Goal: Book appointment/travel/reservation

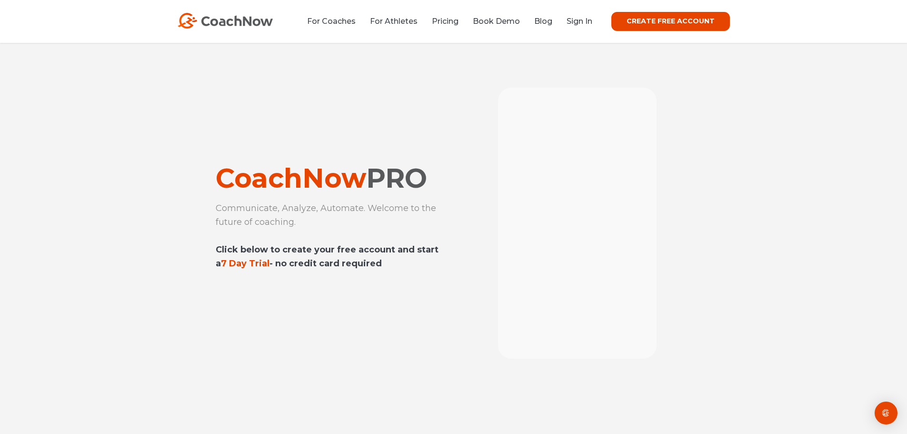
click at [583, 28] on div "For Coaches For Athletes Pricing Book Demo Blog Sign In CREATE FREE ACCOUNT CRE…" at bounding box center [454, 21] width 552 height 19
click at [585, 21] on link "Sign In" at bounding box center [580, 21] width 26 height 9
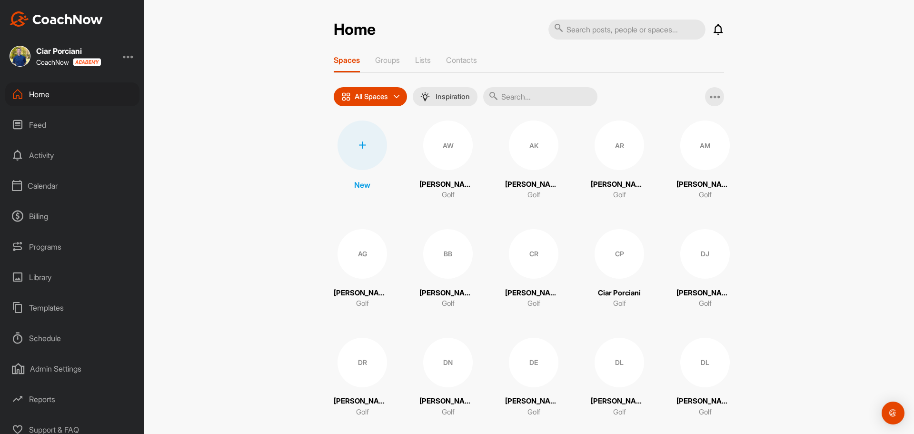
click at [40, 189] on div "Calendar" at bounding box center [72, 186] width 134 height 24
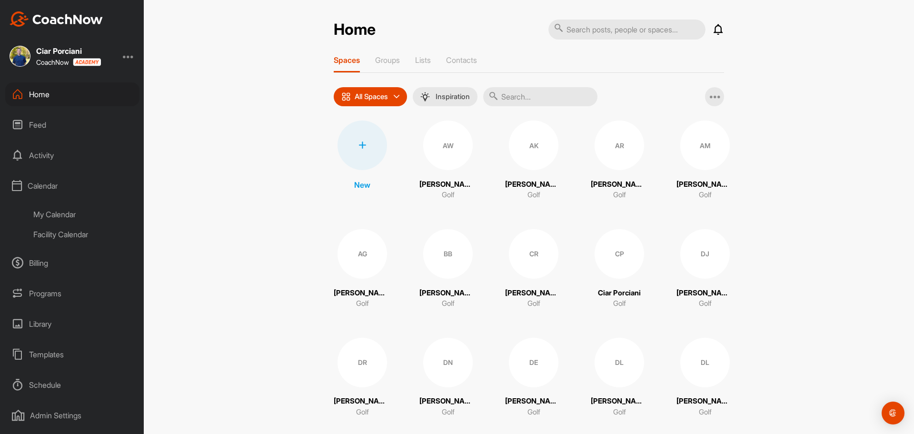
click at [50, 234] on div "Facility Calendar" at bounding box center [83, 234] width 113 height 20
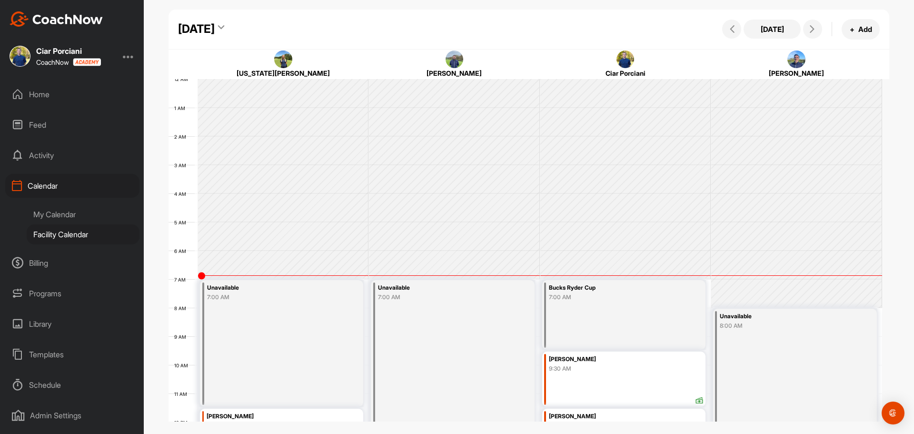
scroll to position [165, 0]
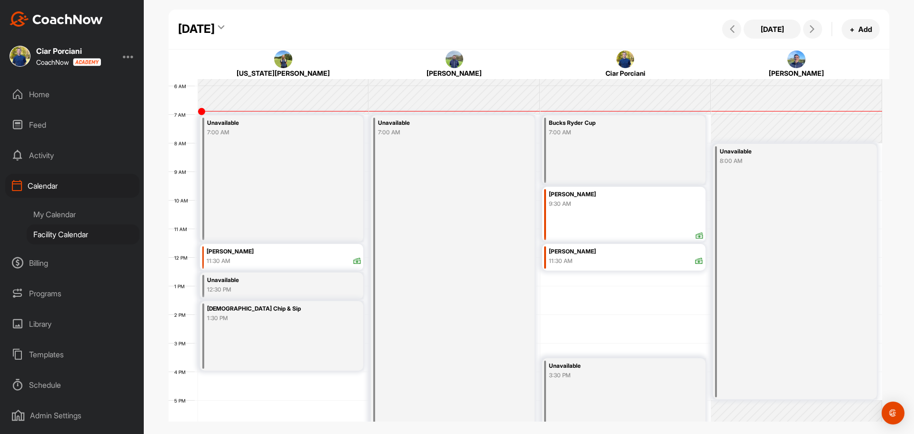
click at [215, 28] on div "Saturday, September 27, 2025" at bounding box center [196, 28] width 37 height 17
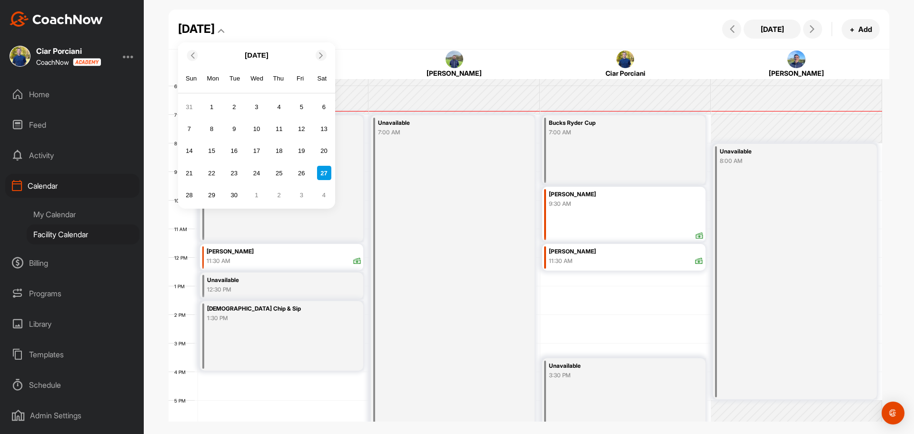
click at [319, 53] on icon at bounding box center [321, 55] width 6 height 6
click at [326, 171] on div "25" at bounding box center [324, 173] width 14 height 14
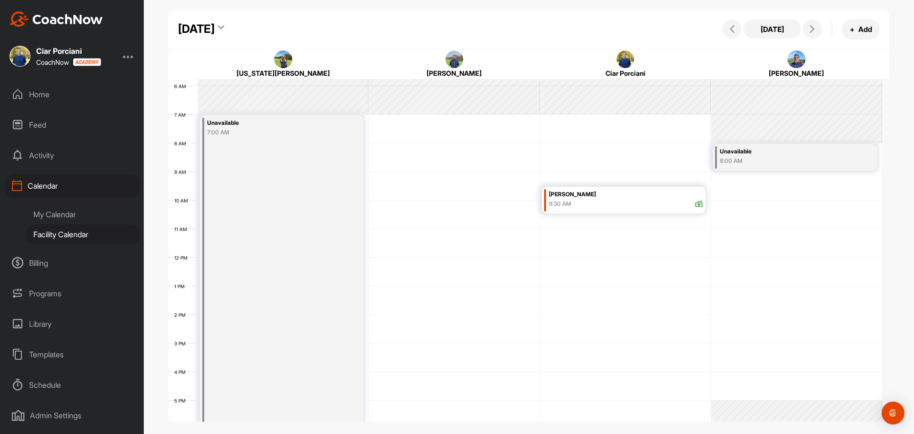
click at [215, 25] on div "Saturday, October 25, 2025" at bounding box center [196, 28] width 37 height 17
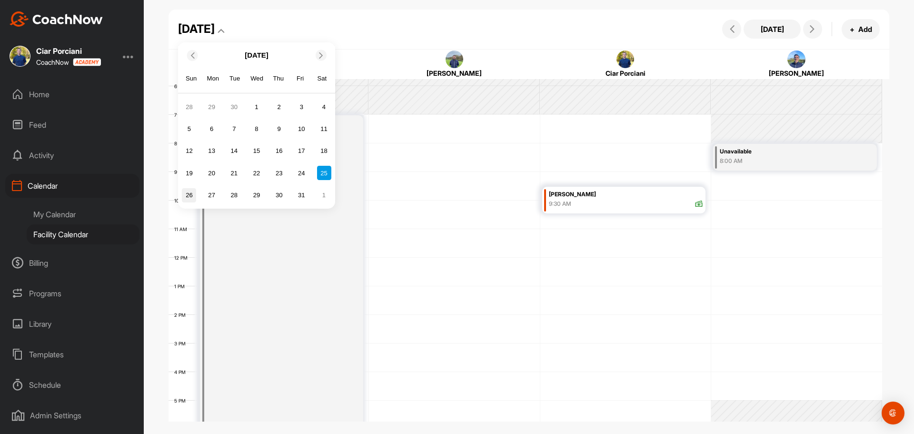
click at [189, 193] on div "26" at bounding box center [189, 195] width 14 height 14
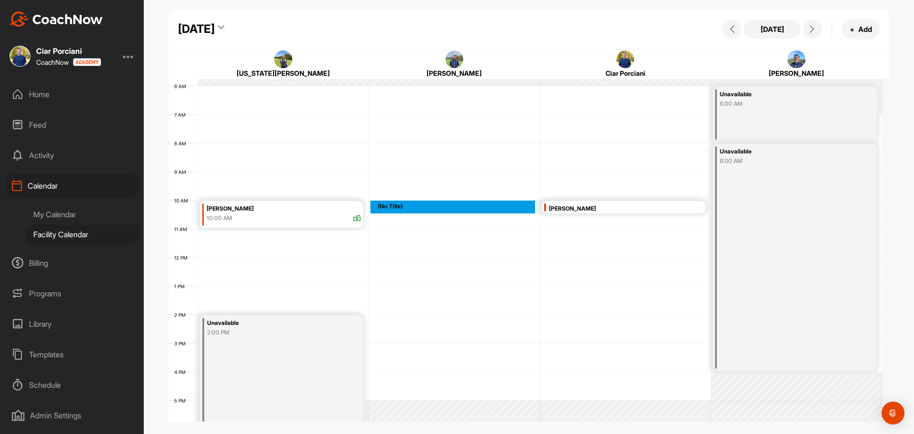
drag, startPoint x: 464, startPoint y: 207, endPoint x: 463, endPoint y: 221, distance: 14.8
click at [463, 221] on div "12 AM 1 AM 2 AM 3 AM 4 AM 5 AM 6 AM 7 AM 8 AM 9 AM 10 AM 11 AM 12 PM 1 PM 2 PM …" at bounding box center [526, 257] width 714 height 686
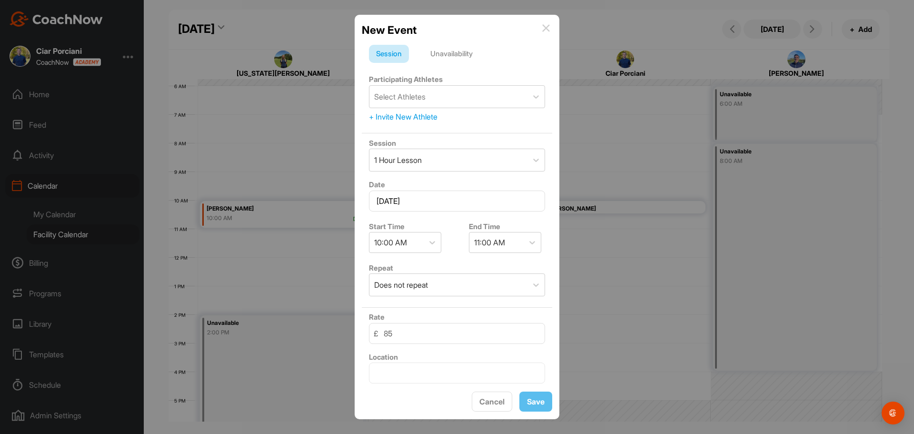
click at [460, 51] on div "Unavailability" at bounding box center [451, 54] width 57 height 18
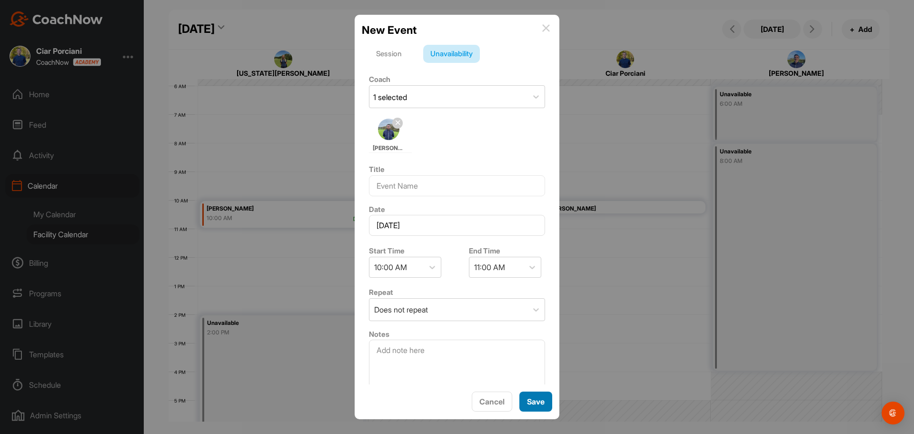
click at [537, 397] on span "Save" at bounding box center [536, 402] width 18 height 10
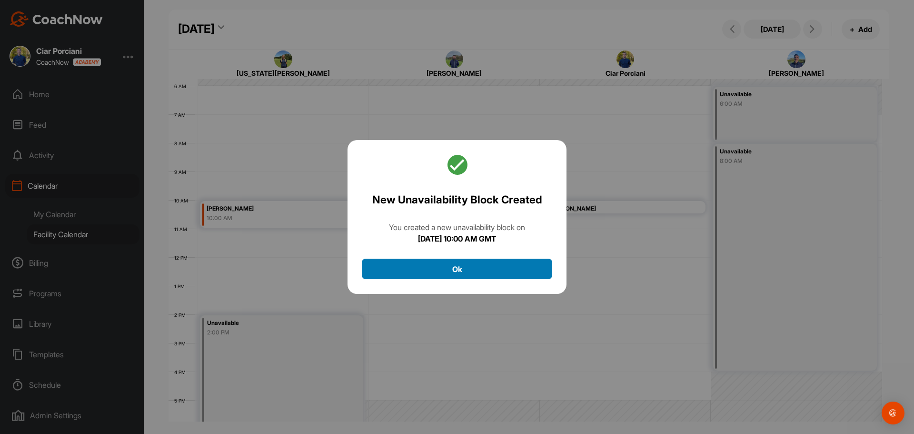
click at [469, 271] on button "Ok" at bounding box center [457, 269] width 191 height 20
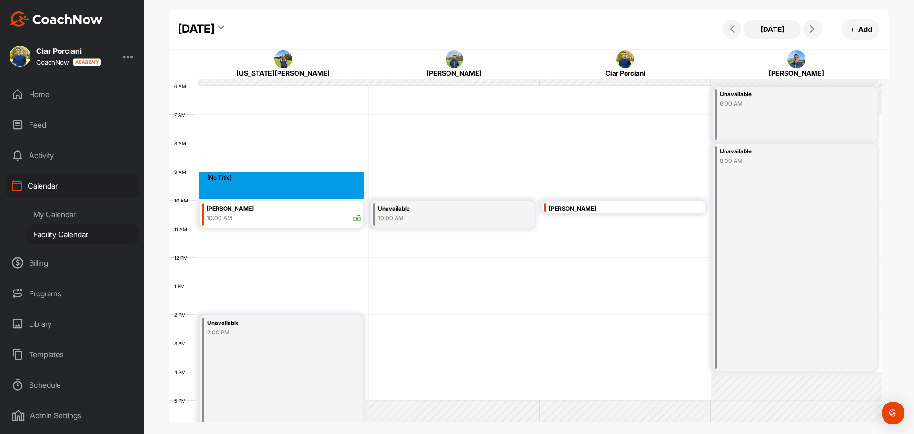
drag, startPoint x: 271, startPoint y: 177, endPoint x: 269, endPoint y: 186, distance: 9.0
click at [268, 189] on div "12 AM 1 AM 2 AM 3 AM 4 AM 5 AM 6 AM 7 AM 8 AM 9 AM 10 AM 11 AM 12 PM 1 PM 2 PM …" at bounding box center [526, 257] width 714 height 686
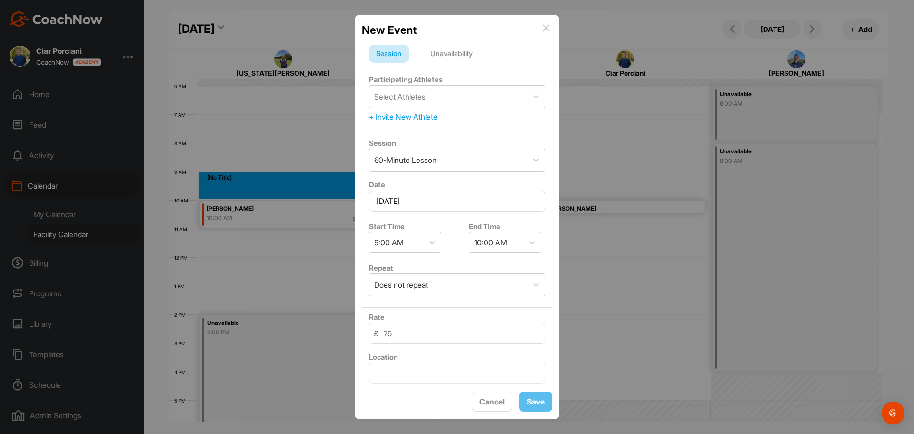
click at [458, 54] on div "Unavailability" at bounding box center [451, 54] width 57 height 18
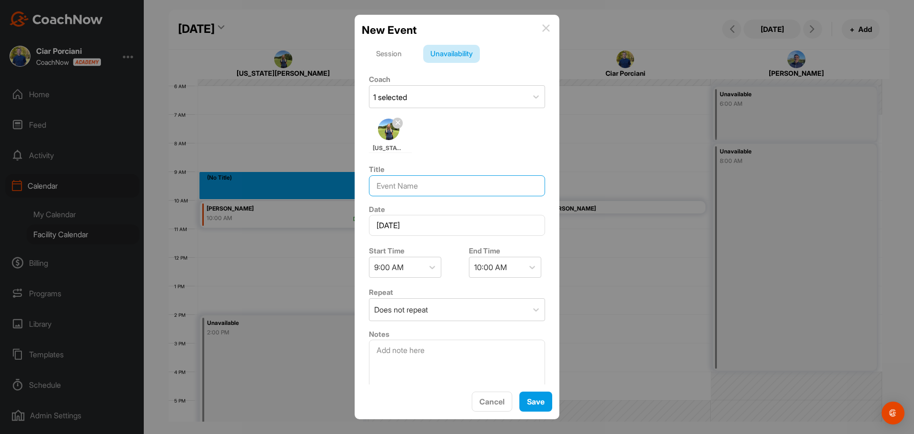
click at [424, 181] on input at bounding box center [457, 185] width 176 height 21
type input "Help Ops"
click at [531, 406] on span "Save" at bounding box center [536, 402] width 18 height 10
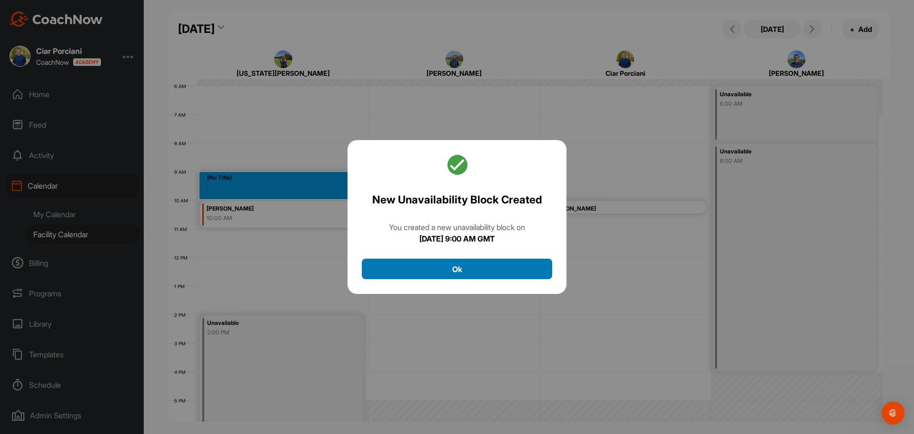
click at [444, 265] on button "Ok" at bounding box center [457, 269] width 191 height 20
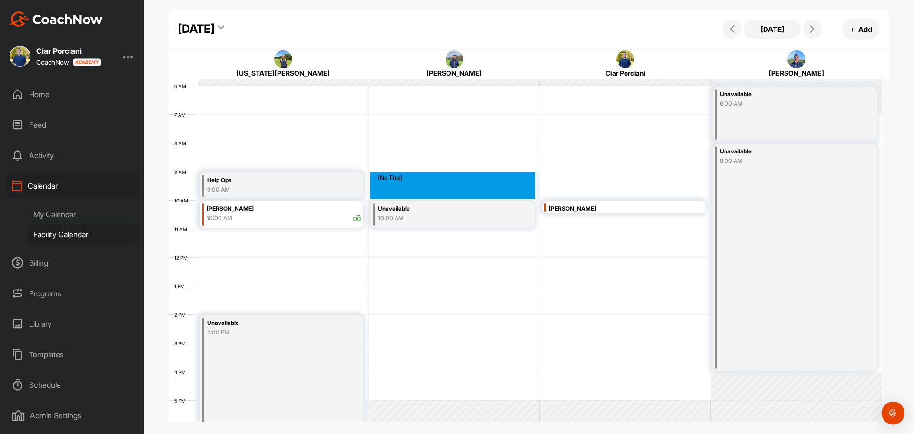
click at [396, 191] on div "12 AM 1 AM 2 AM 3 AM 4 AM 5 AM 6 AM 7 AM 8 AM 9 AM 10 AM 11 AM 12 PM 1 PM 2 PM …" at bounding box center [526, 257] width 714 height 686
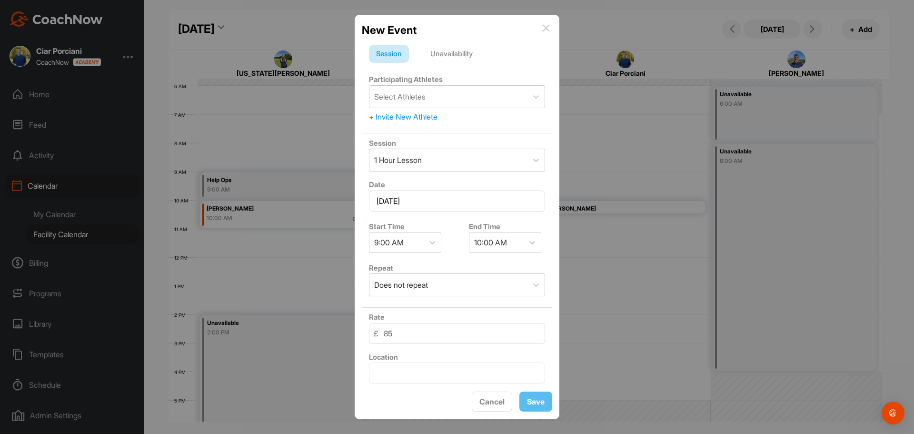
click at [469, 54] on div "Unavailability" at bounding box center [451, 54] width 57 height 18
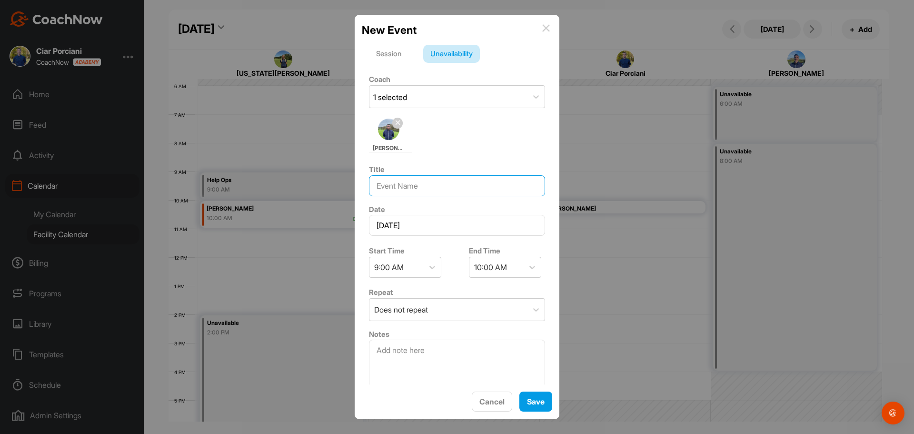
click at [407, 184] on input at bounding box center [457, 185] width 176 height 21
type input "Help Ops"
click at [531, 407] on button "Save" at bounding box center [536, 401] width 33 height 20
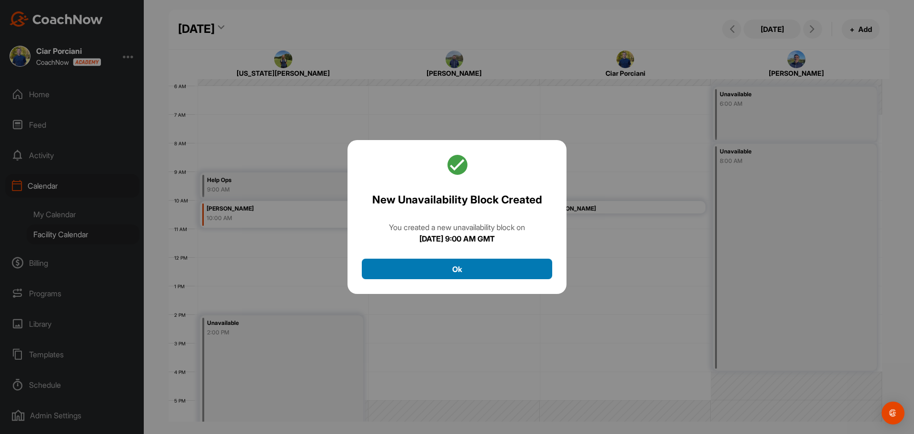
click at [404, 268] on button "Ok" at bounding box center [457, 269] width 191 height 20
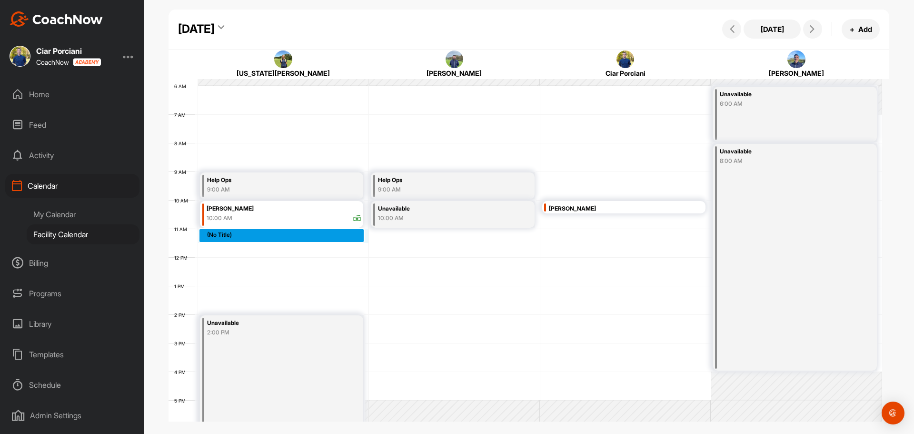
drag, startPoint x: 306, startPoint y: 240, endPoint x: 305, endPoint y: 247, distance: 7.2
click at [305, 247] on div "12 AM 1 AM 2 AM 3 AM 4 AM 5 AM 6 AM 7 AM 8 AM 9 AM 10 AM 11 AM 12 PM 1 PM 2 PM …" at bounding box center [526, 257] width 714 height 686
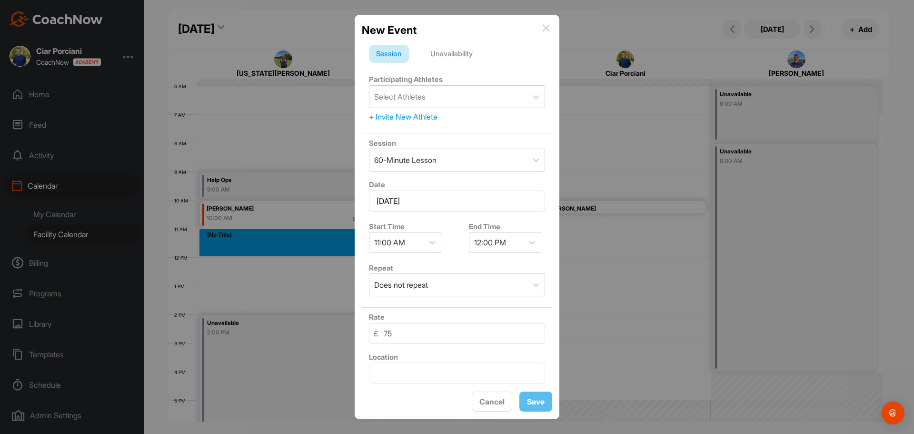
click at [453, 45] on div "Unavailability" at bounding box center [451, 54] width 57 height 18
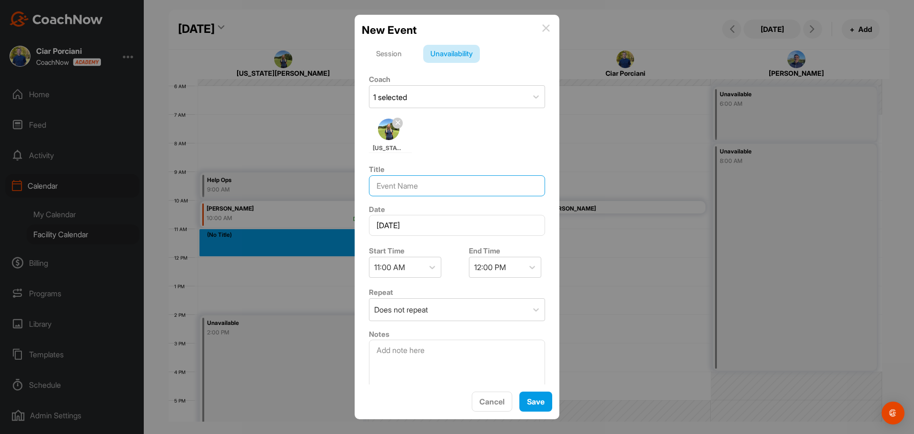
click at [401, 191] on input at bounding box center [457, 185] width 176 height 21
type input "Help Ops"
click at [542, 402] on span "Save" at bounding box center [536, 402] width 18 height 10
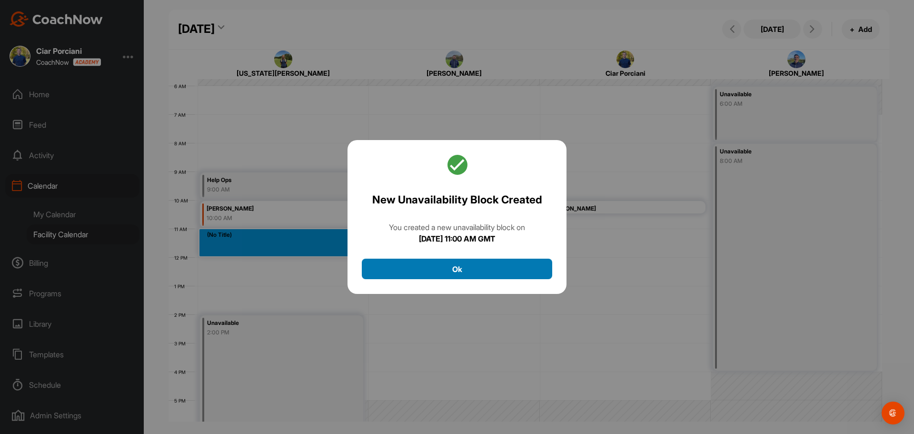
click at [473, 264] on button "Ok" at bounding box center [457, 269] width 191 height 20
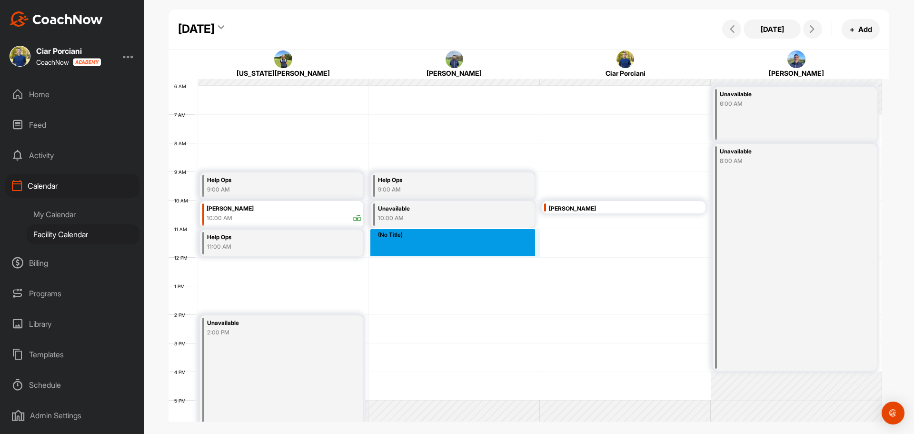
drag, startPoint x: 413, startPoint y: 236, endPoint x: 411, endPoint y: 245, distance: 8.9
click at [411, 245] on div "12 AM 1 AM 2 AM 3 AM 4 AM 5 AM 6 AM 7 AM 8 AM 9 AM 10 AM 11 AM 12 PM 1 PM 2 PM …" at bounding box center [526, 257] width 714 height 686
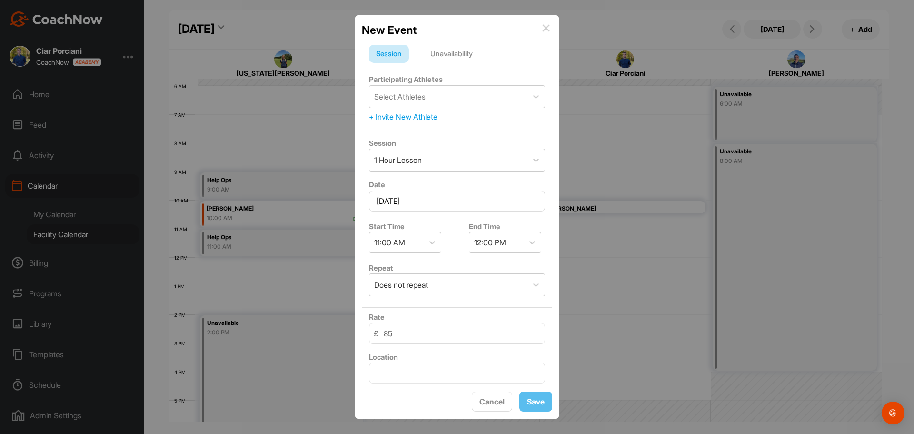
click at [460, 52] on div "Unavailability" at bounding box center [451, 54] width 57 height 18
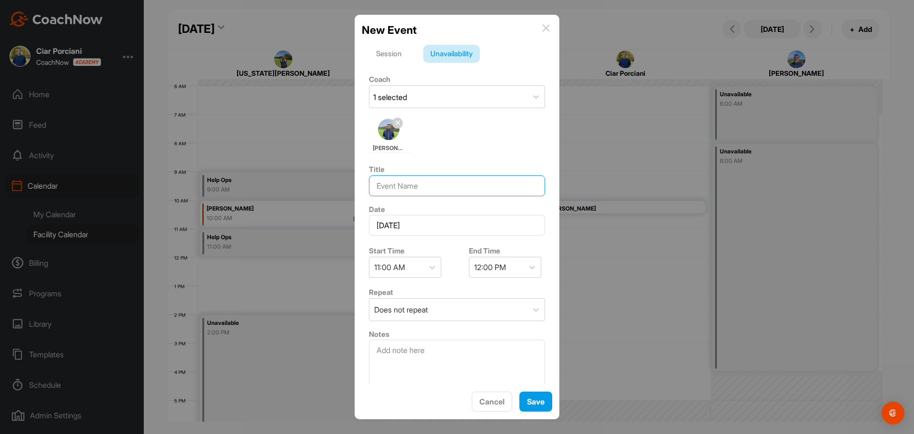
drag, startPoint x: 403, startPoint y: 191, endPoint x: 415, endPoint y: 193, distance: 12.1
click at [412, 191] on input at bounding box center [457, 185] width 176 height 21
type input "Help Ops"
click at [542, 401] on span "Save" at bounding box center [536, 402] width 18 height 10
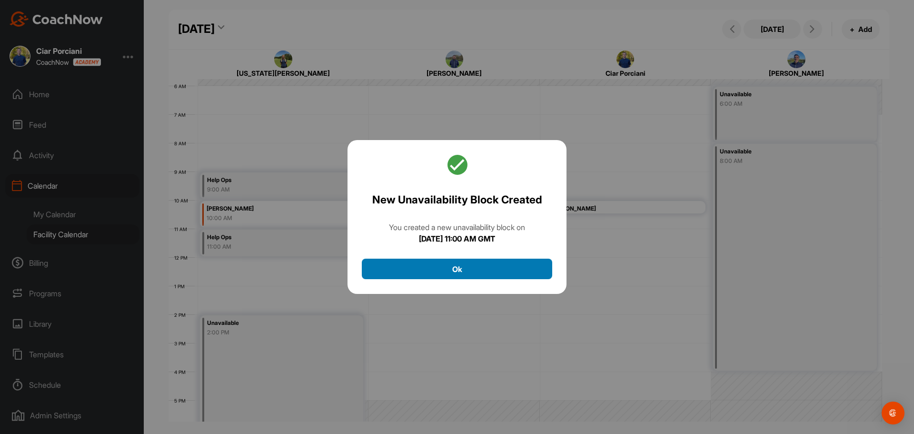
click at [461, 265] on button "Ok" at bounding box center [457, 269] width 191 height 20
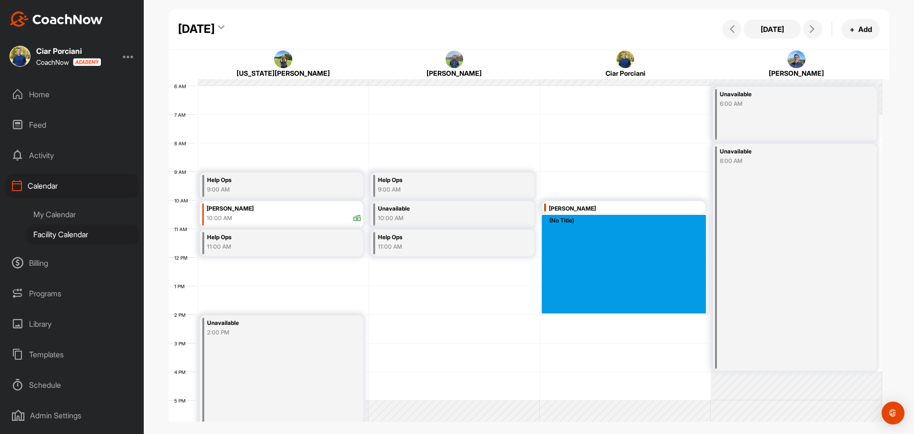
drag, startPoint x: 563, startPoint y: 217, endPoint x: 567, endPoint y: 306, distance: 89.6
click at [567, 306] on div "12 AM 1 AM 2 AM 3 AM 4 AM 5 AM 6 AM 7 AM 8 AM 9 AM 10 AM 11 AM 12 PM 1 PM 2 PM …" at bounding box center [526, 257] width 714 height 686
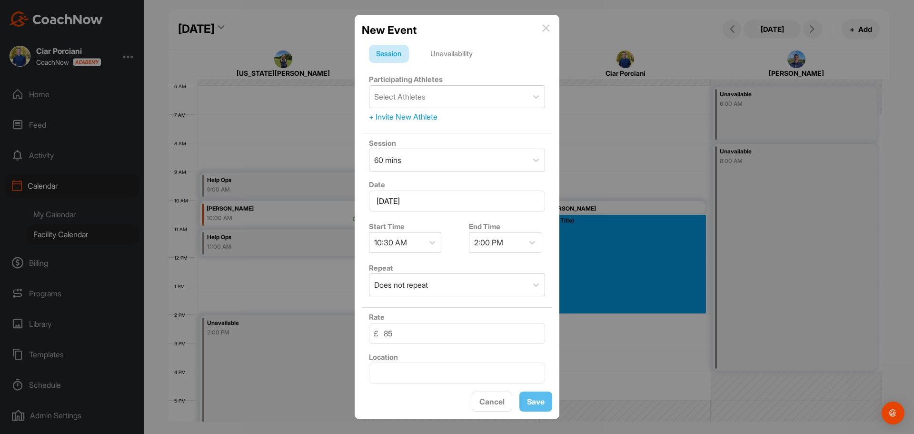
click at [452, 53] on div "Unavailability" at bounding box center [451, 54] width 57 height 18
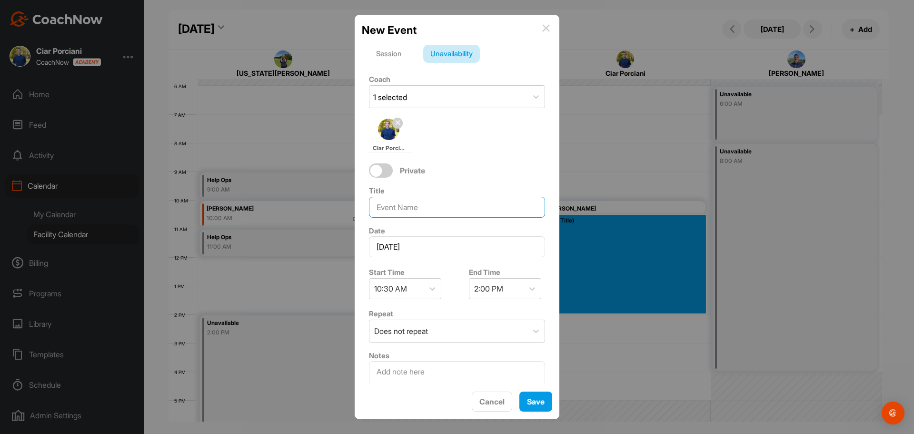
click at [425, 204] on input at bounding box center [457, 207] width 176 height 21
type input "9-hole Induction"
click at [536, 398] on span "Save" at bounding box center [536, 402] width 18 height 10
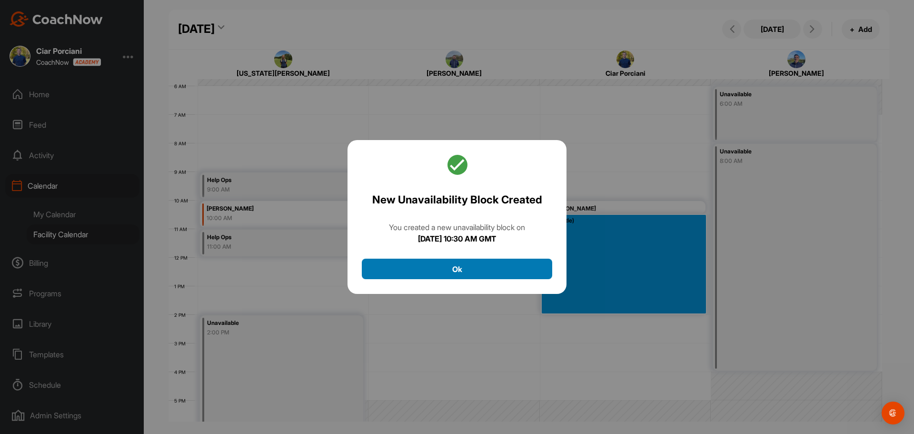
click at [472, 276] on button "Ok" at bounding box center [457, 269] width 191 height 20
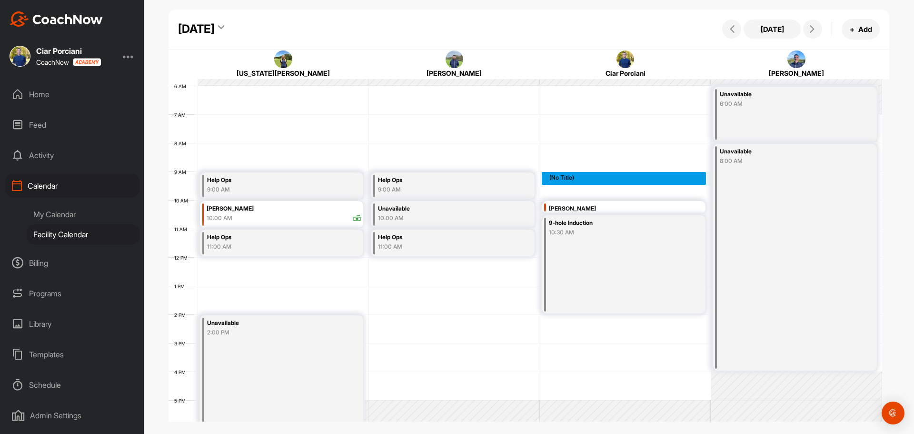
drag, startPoint x: 572, startPoint y: 184, endPoint x: 571, endPoint y: 191, distance: 7.7
click at [571, 191] on div "12 AM 1 AM 2 AM 3 AM 4 AM 5 AM 6 AM 7 AM 8 AM 9 AM 10 AM 11 AM 12 PM 1 PM 2 PM …" at bounding box center [526, 257] width 714 height 686
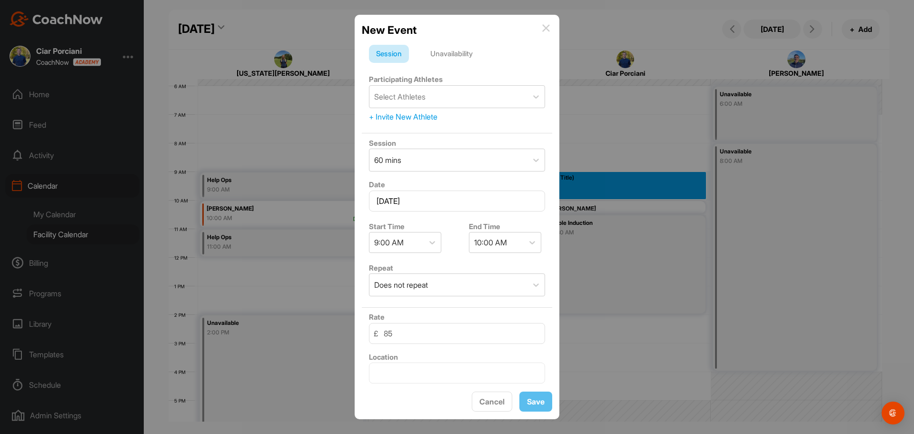
click at [465, 49] on div "Unavailability" at bounding box center [451, 54] width 57 height 18
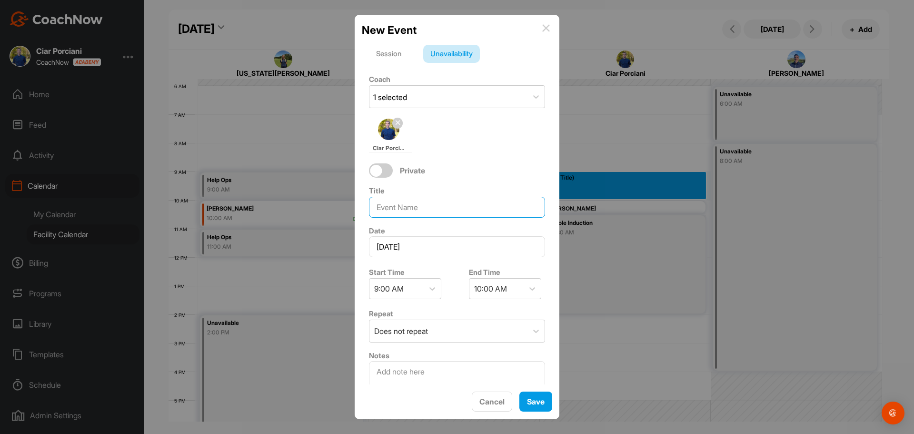
click at [408, 203] on input at bounding box center [457, 207] width 176 height 21
type input "Help Ops"
click at [533, 398] on span "Save" at bounding box center [536, 402] width 18 height 10
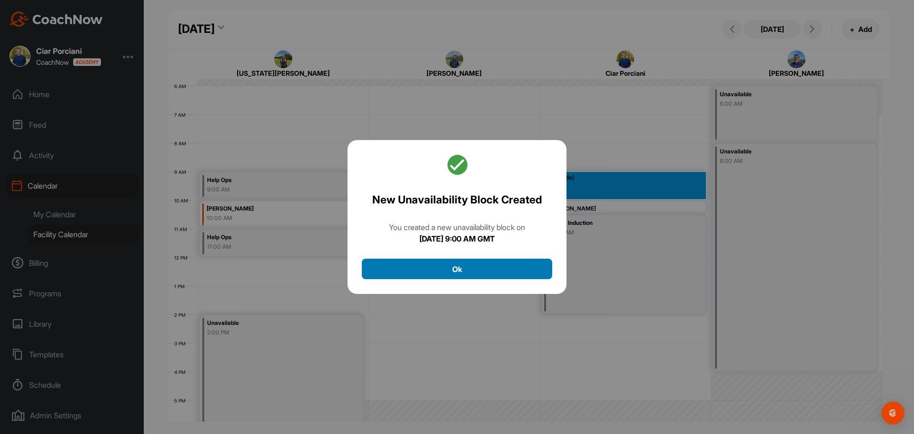
click at [484, 269] on button "Ok" at bounding box center [457, 269] width 191 height 20
